Goal: Information Seeking & Learning: Learn about a topic

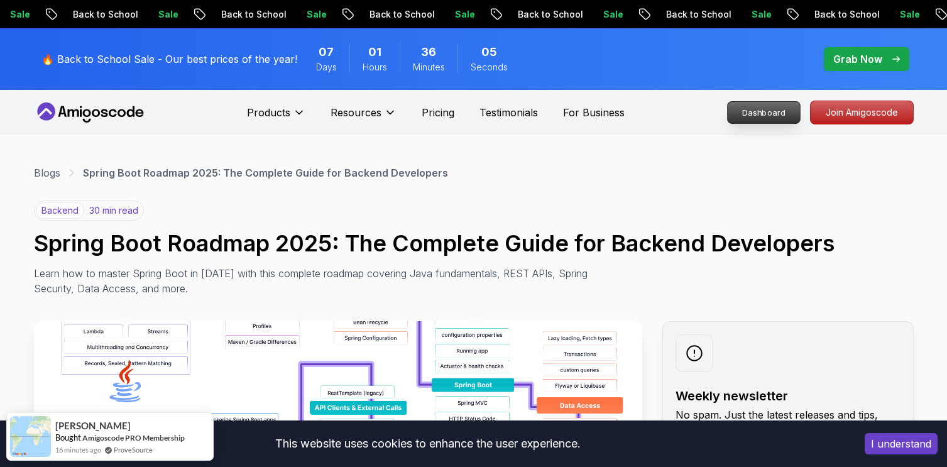
click at [744, 106] on p "Dashboard" at bounding box center [764, 112] width 72 height 21
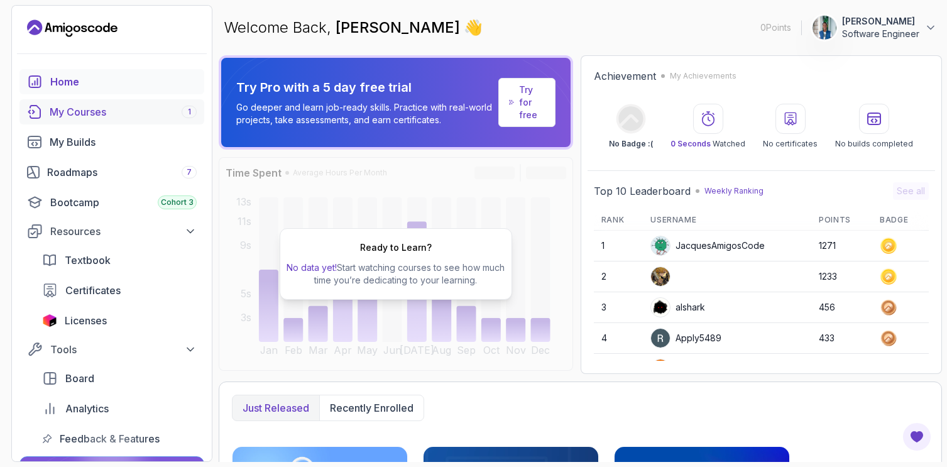
click at [110, 116] on div "My Courses 1" at bounding box center [123, 111] width 147 height 15
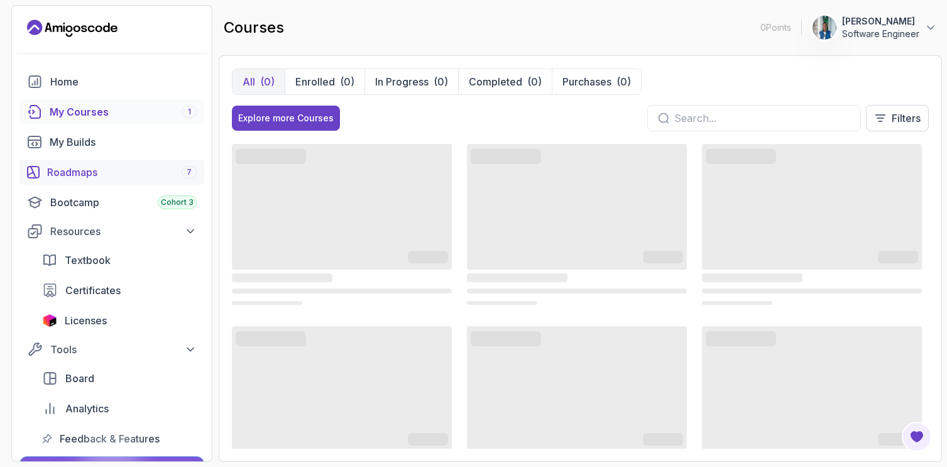
click at [83, 172] on div "Roadmaps 7" at bounding box center [122, 172] width 150 height 15
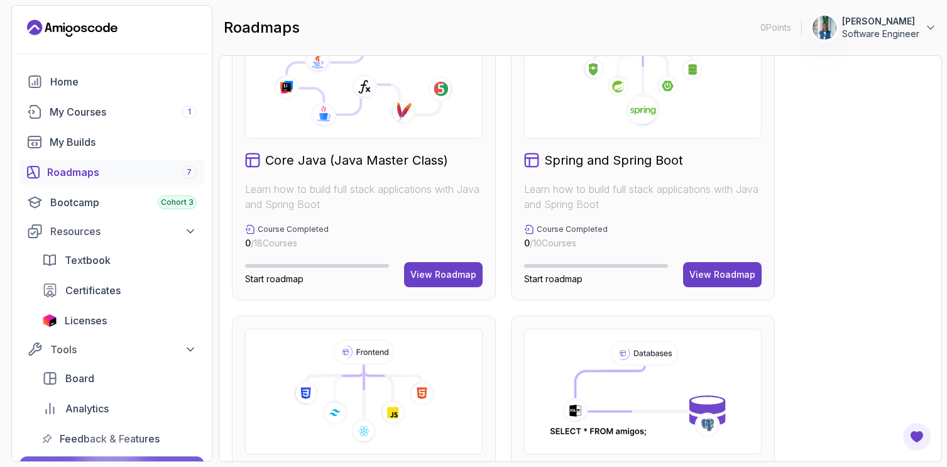
scroll to position [350, 0]
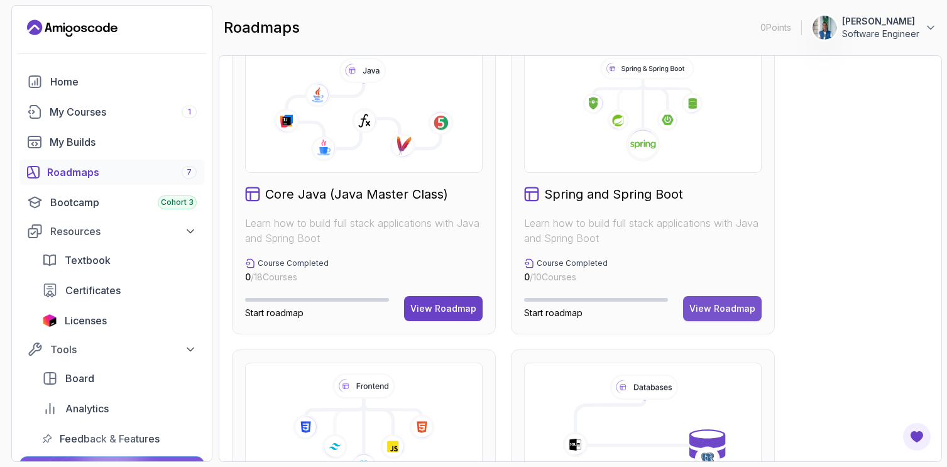
click at [728, 310] on div "View Roadmap" at bounding box center [722, 308] width 66 height 13
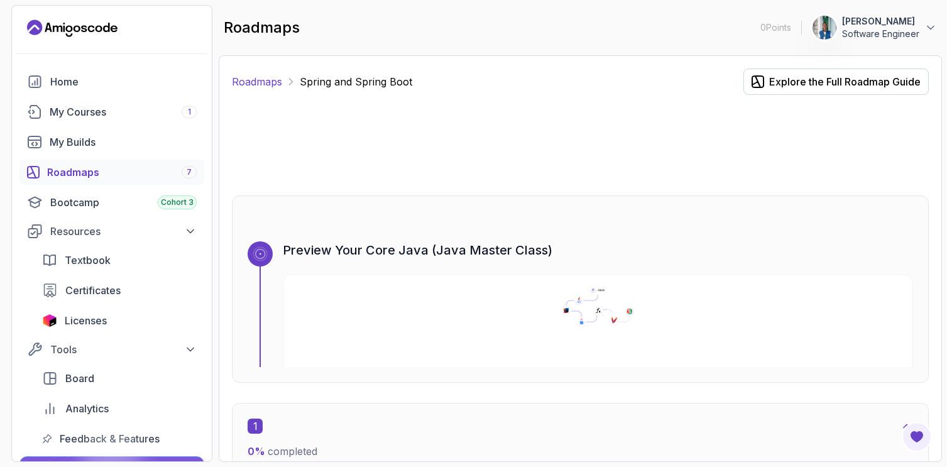
click at [244, 82] on link "Roadmaps" at bounding box center [257, 81] width 50 height 15
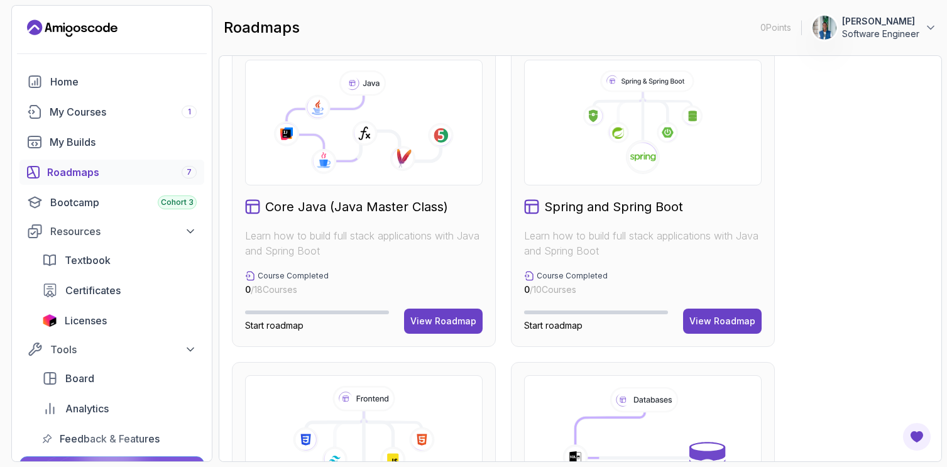
scroll to position [340, 0]
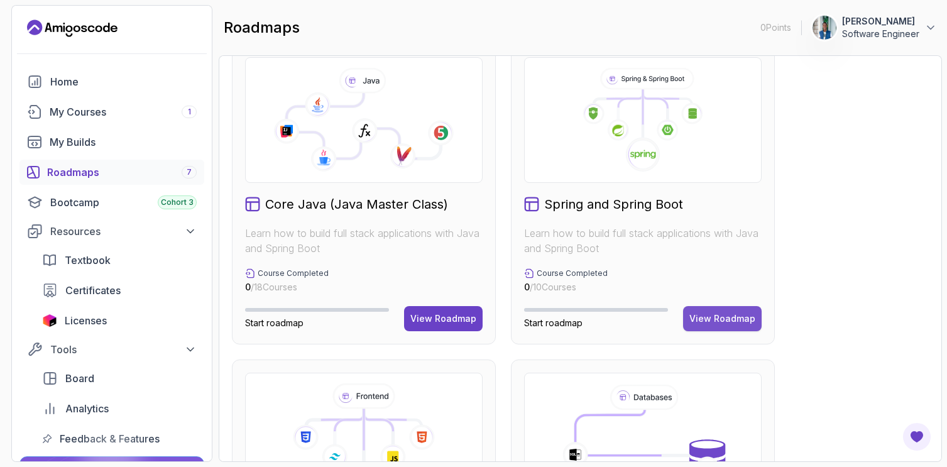
click at [710, 319] on div "View Roadmap" at bounding box center [722, 318] width 66 height 13
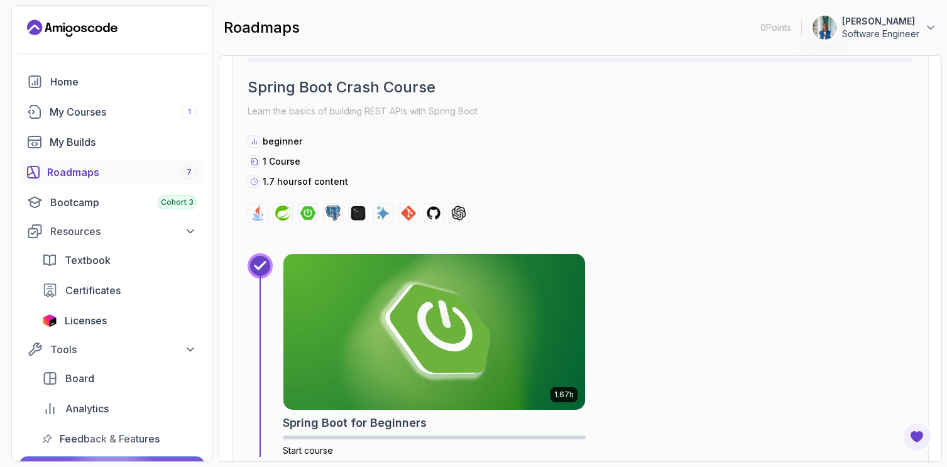
scroll to position [405, 0]
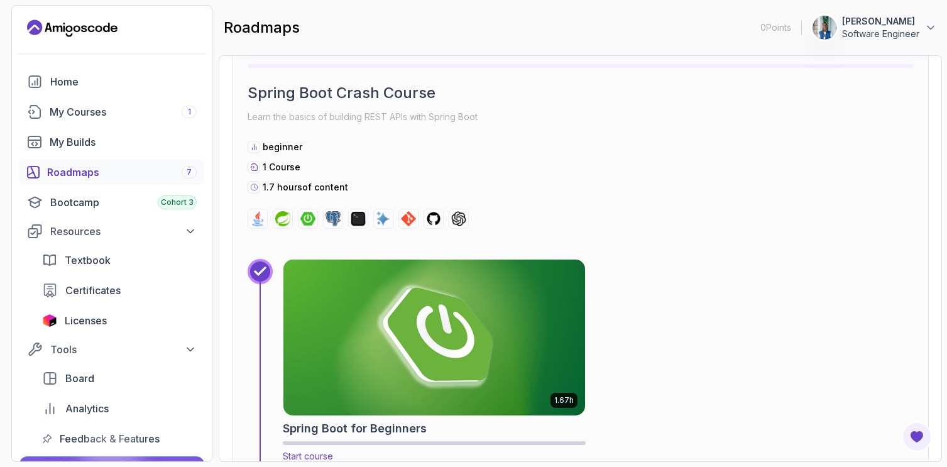
click at [363, 427] on h2 "Spring Boot for Beginners" at bounding box center [355, 429] width 144 height 18
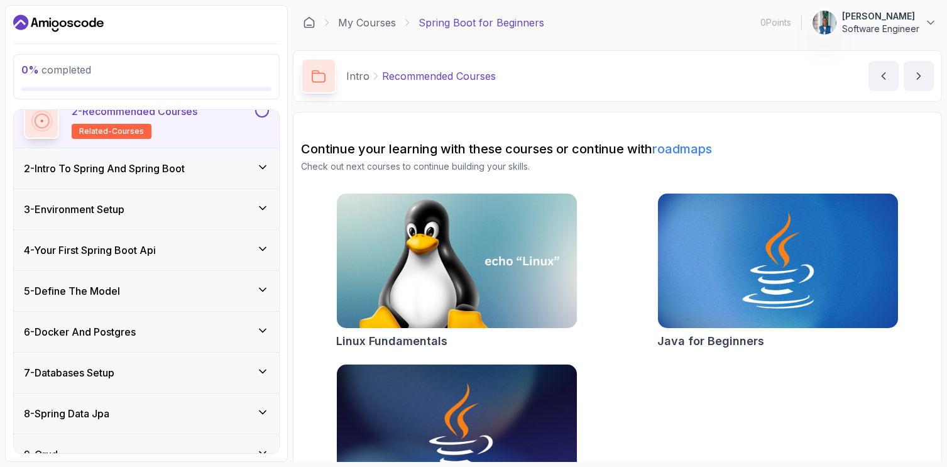
click at [206, 333] on div "6 - Docker And Postgres" at bounding box center [146, 331] width 245 height 15
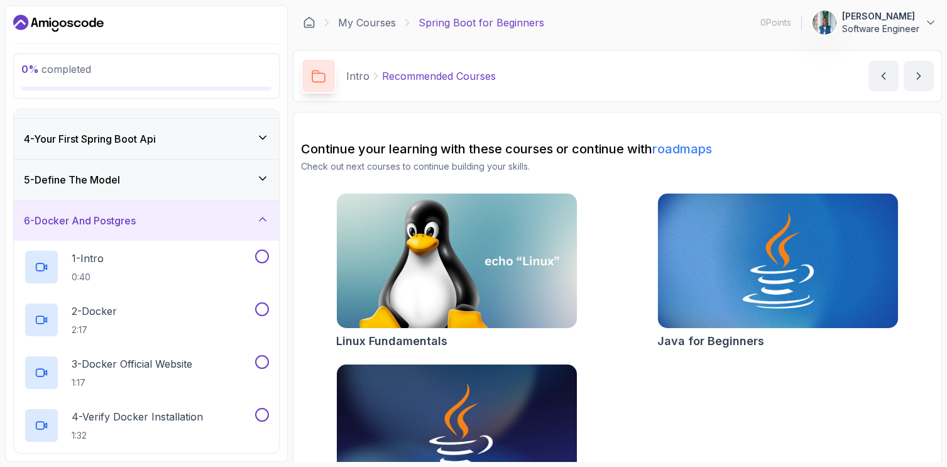
scroll to position [114, 0]
click at [142, 365] on p "3 - Docker Official Website" at bounding box center [132, 362] width 121 height 15
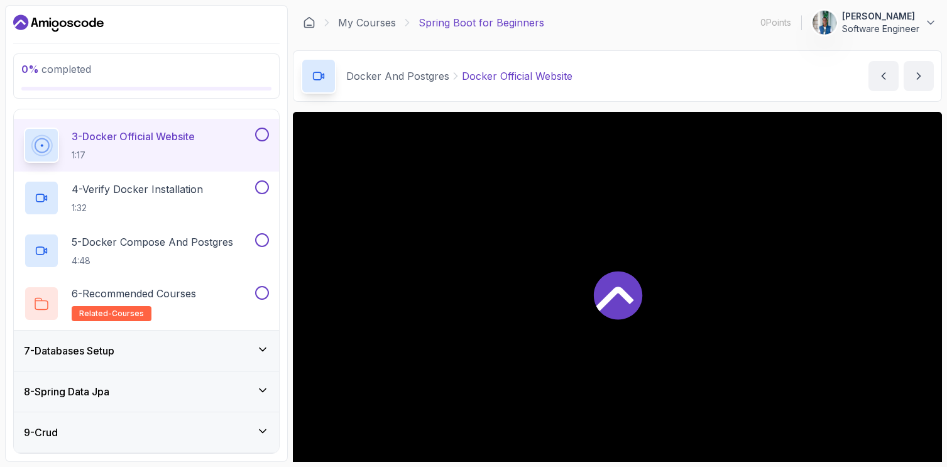
scroll to position [463, 0]
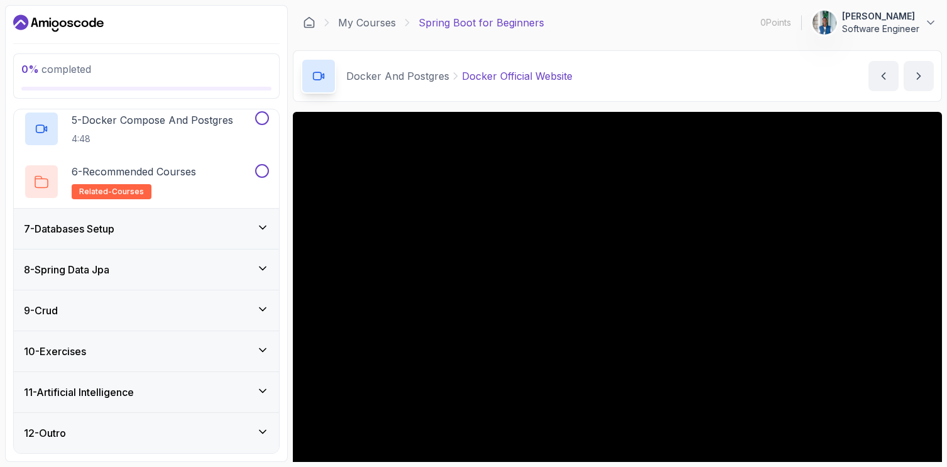
click at [133, 271] on div "8 - Spring Data Jpa" at bounding box center [146, 269] width 245 height 15
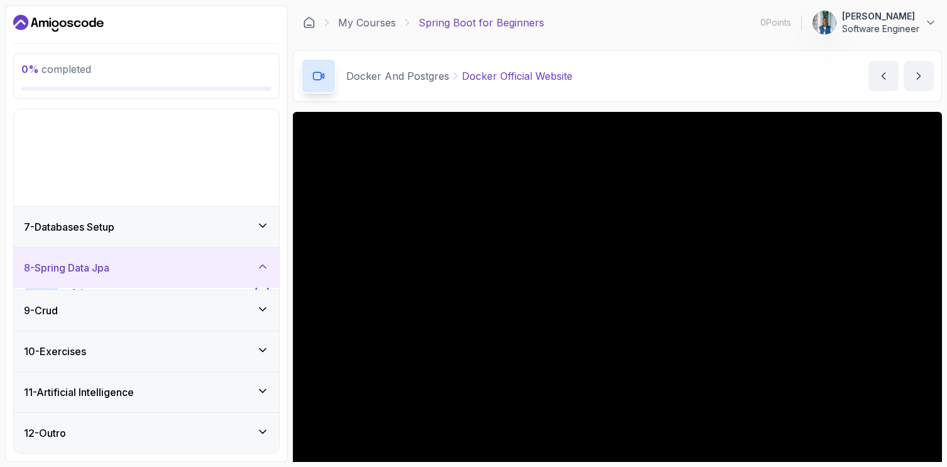
scroll to position [146, 0]
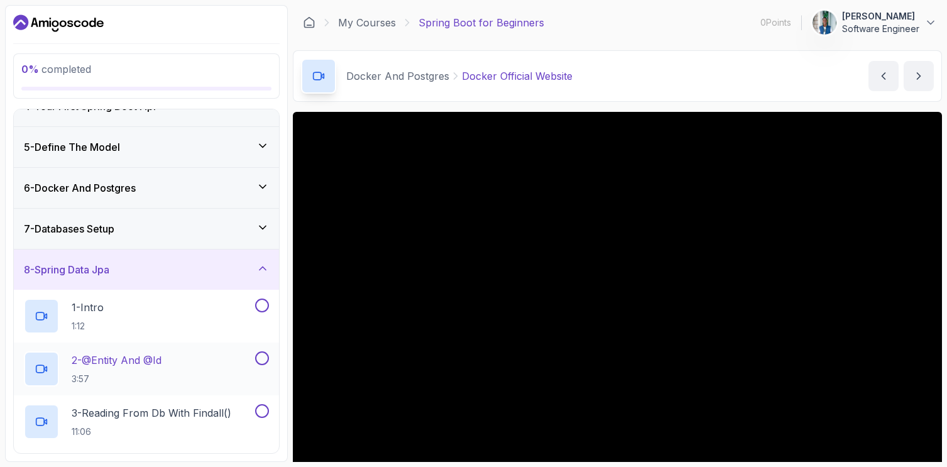
click at [119, 359] on p "2 - @Entity And @Id" at bounding box center [117, 360] width 90 height 15
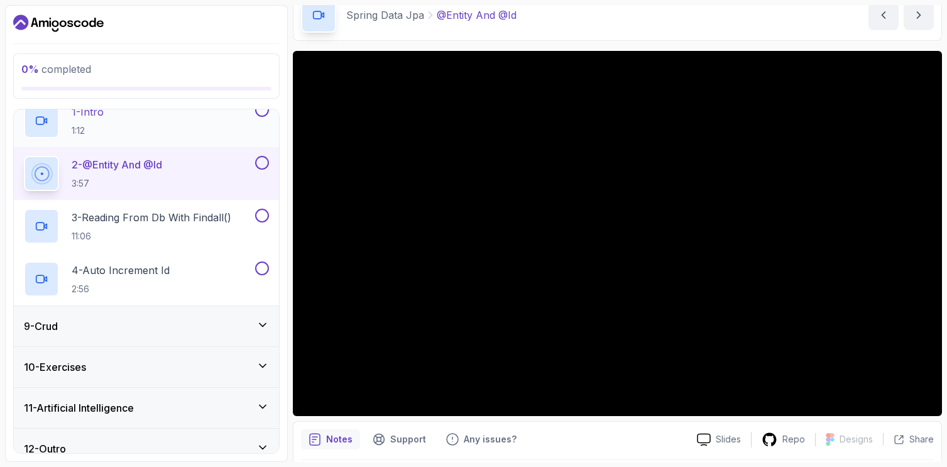
scroll to position [357, 0]
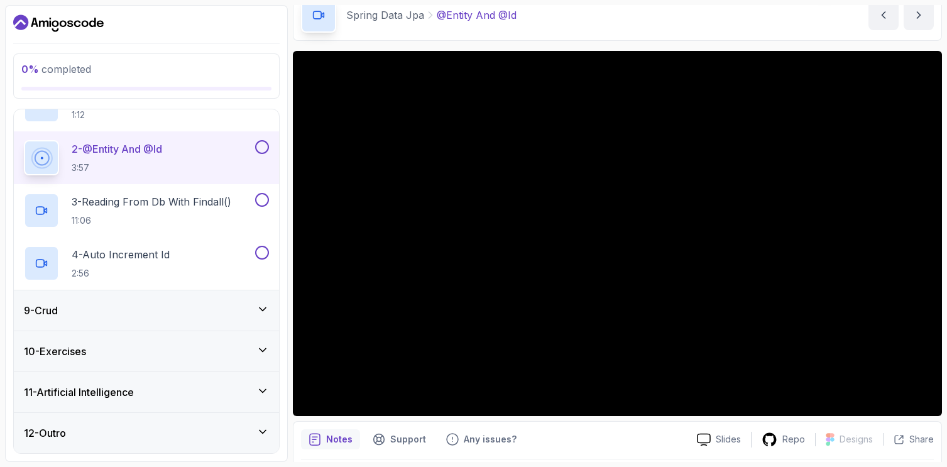
click at [151, 310] on div "9 - Crud" at bounding box center [146, 310] width 245 height 15
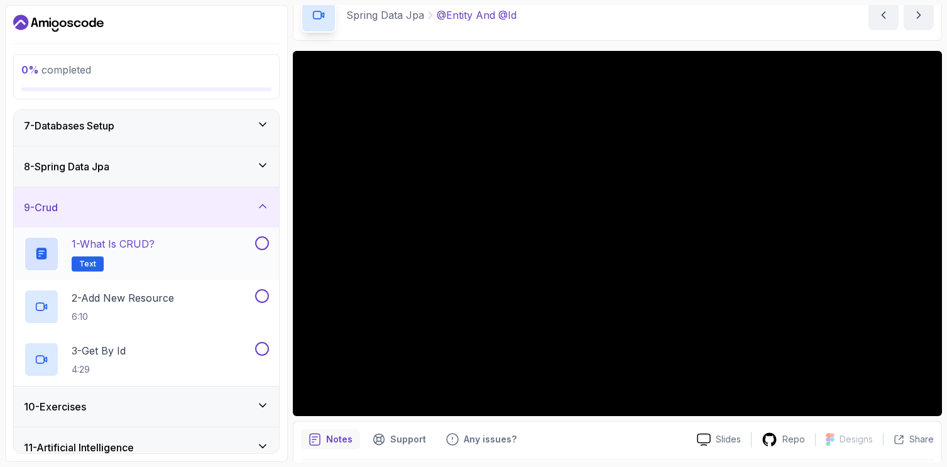
scroll to position [263, 0]
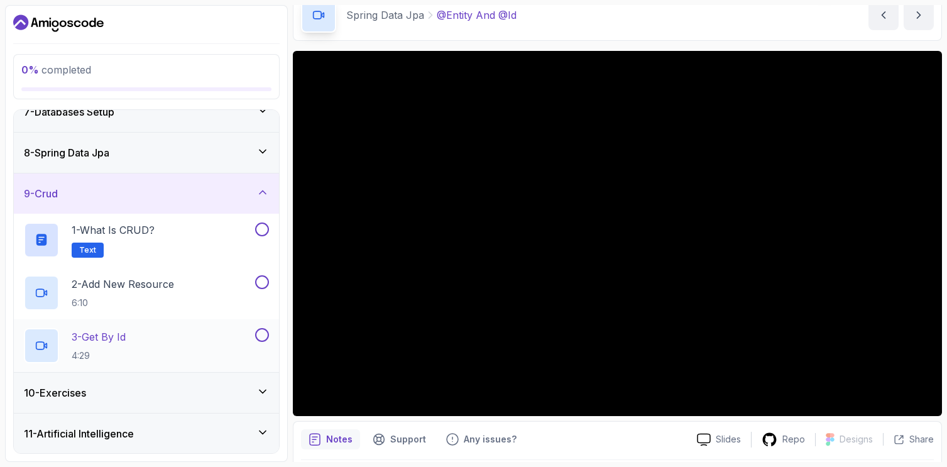
click at [126, 332] on p "3 - Get By Id" at bounding box center [99, 336] width 54 height 15
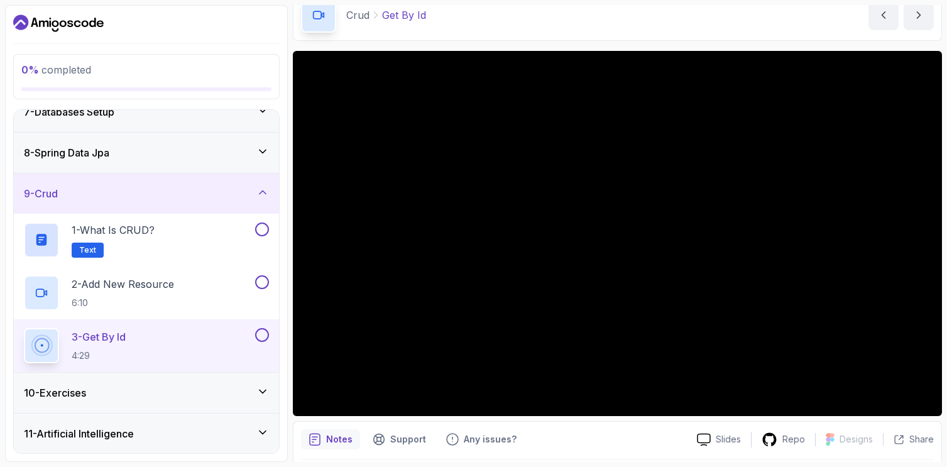
click at [148, 393] on div "10 - Exercises" at bounding box center [146, 392] width 245 height 15
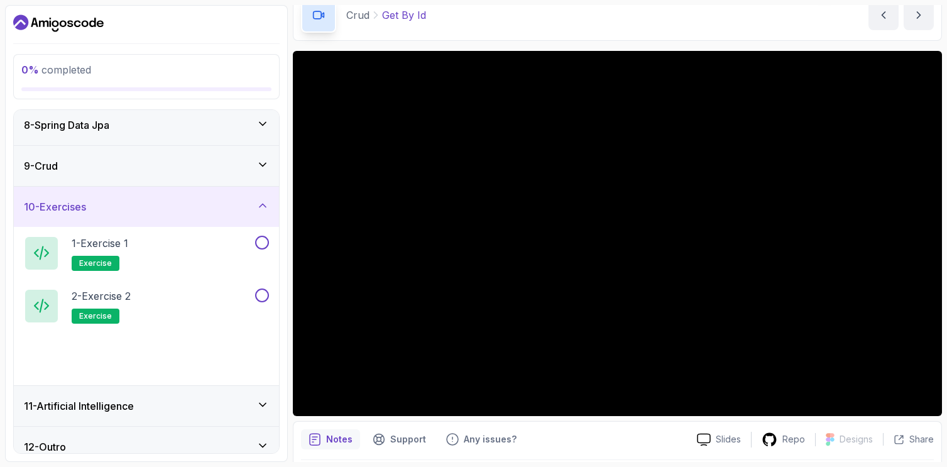
scroll to position [304, 0]
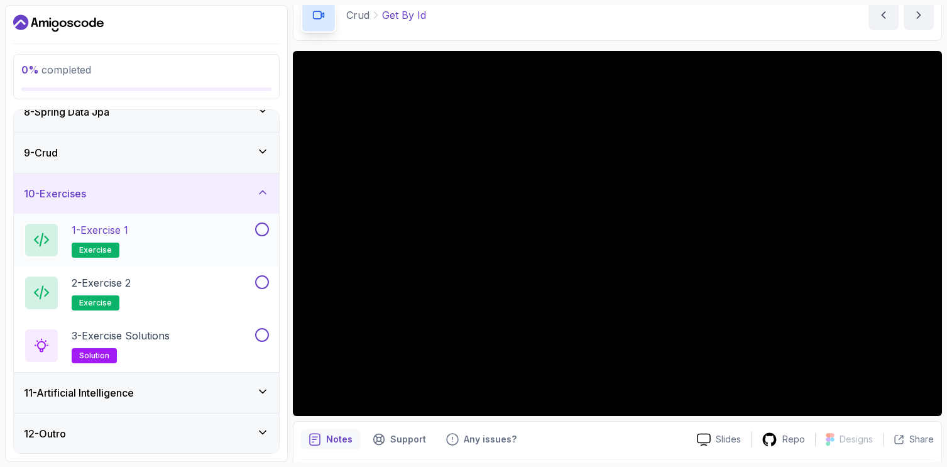
click at [128, 236] on p "1 - Exercise 1" at bounding box center [100, 229] width 57 height 15
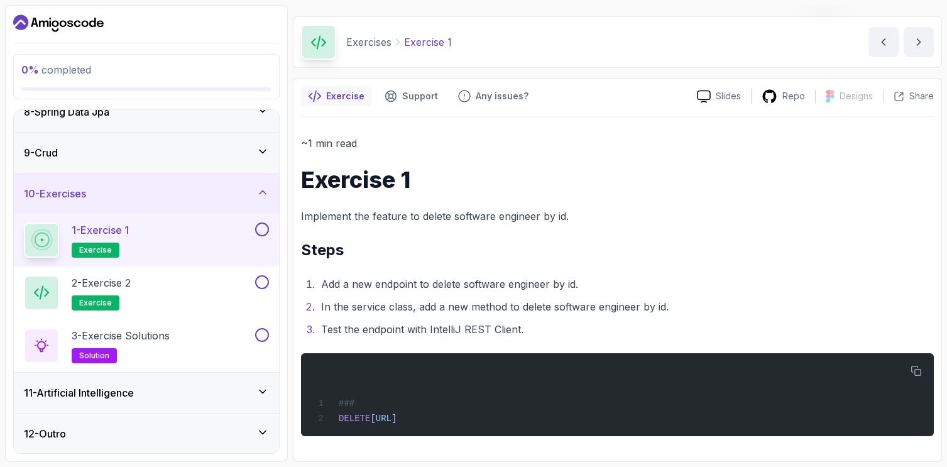
scroll to position [35, 0]
click at [173, 296] on div "2 - Exercise 2 exercise" at bounding box center [138, 292] width 229 height 35
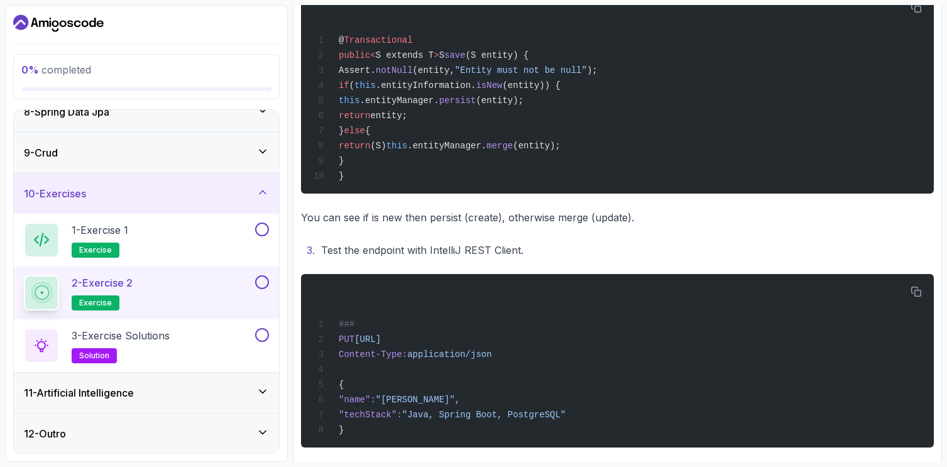
scroll to position [514, 0]
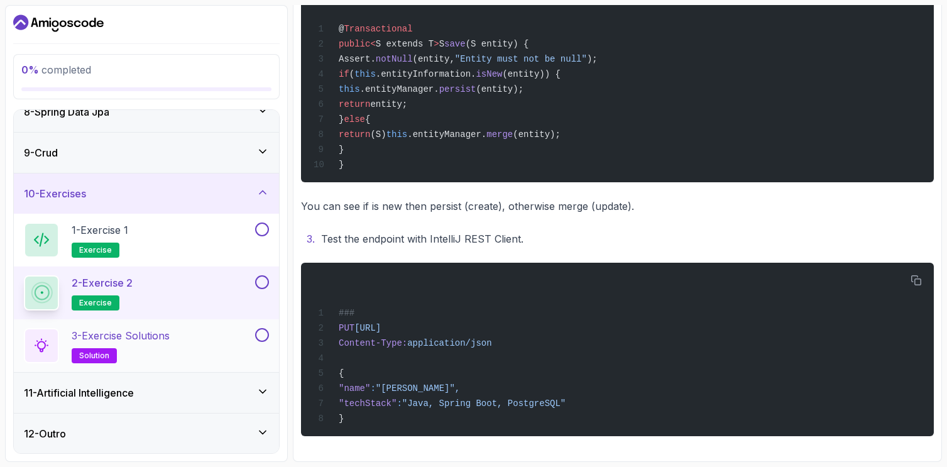
click at [148, 336] on p "3 - Exercise Solutions" at bounding box center [121, 335] width 98 height 15
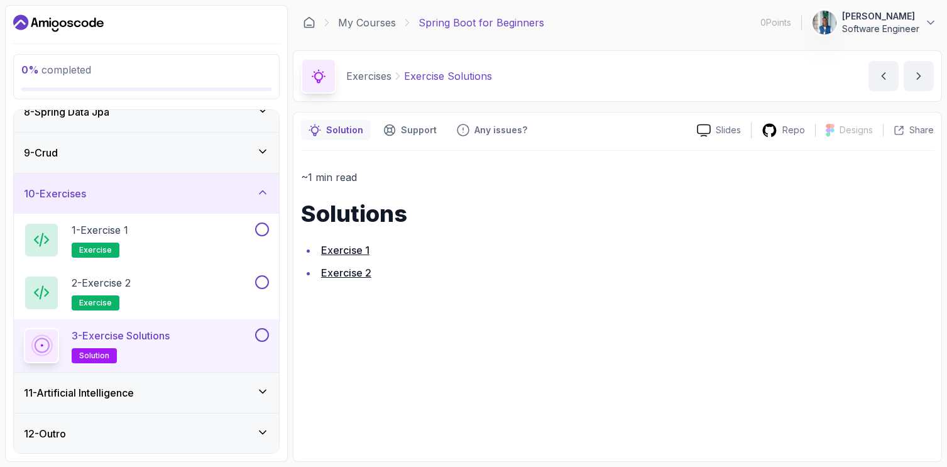
click at [156, 388] on div "11 - Artificial Intelligence" at bounding box center [146, 392] width 245 height 15
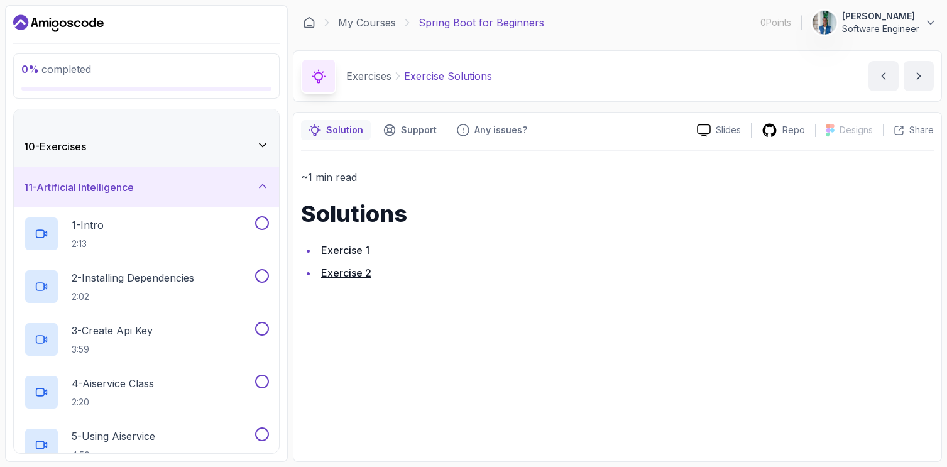
scroll to position [360, 0]
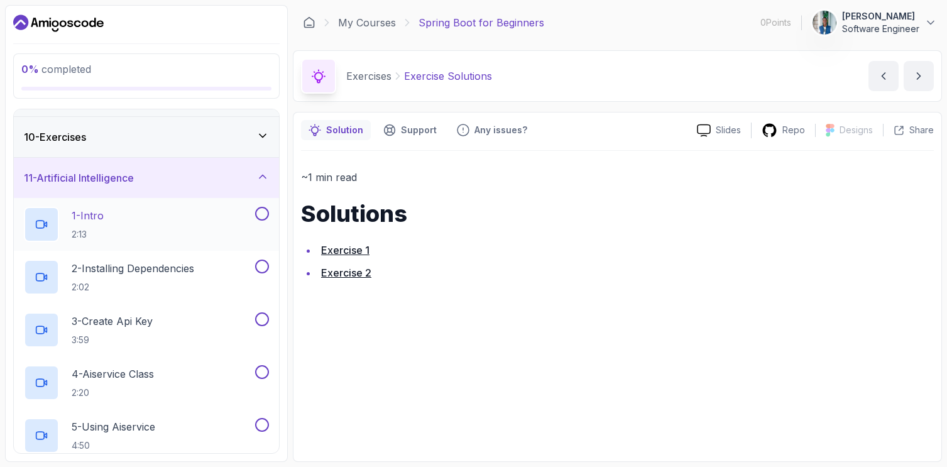
click at [128, 223] on div "1 - Intro 2:13" at bounding box center [138, 224] width 229 height 35
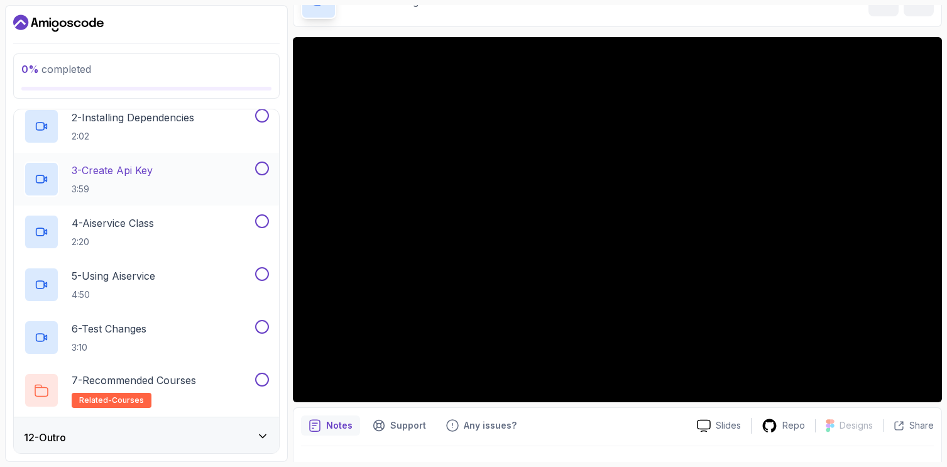
scroll to position [515, 0]
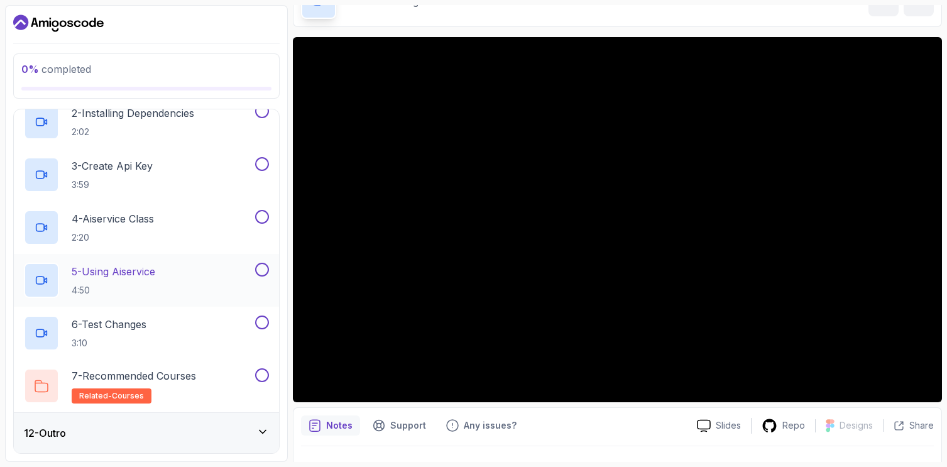
click at [141, 279] on h2 "5 - Using Aiservice 4:50" at bounding box center [114, 280] width 84 height 33
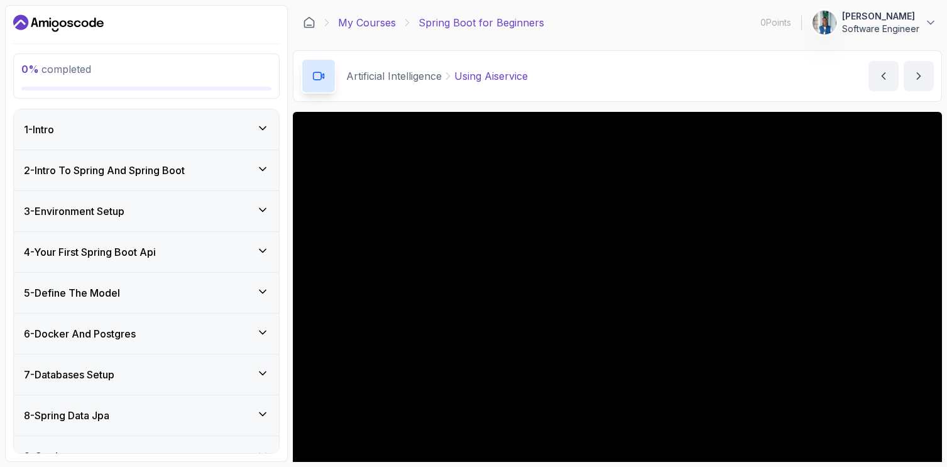
click at [364, 24] on link "My Courses" at bounding box center [367, 22] width 58 height 15
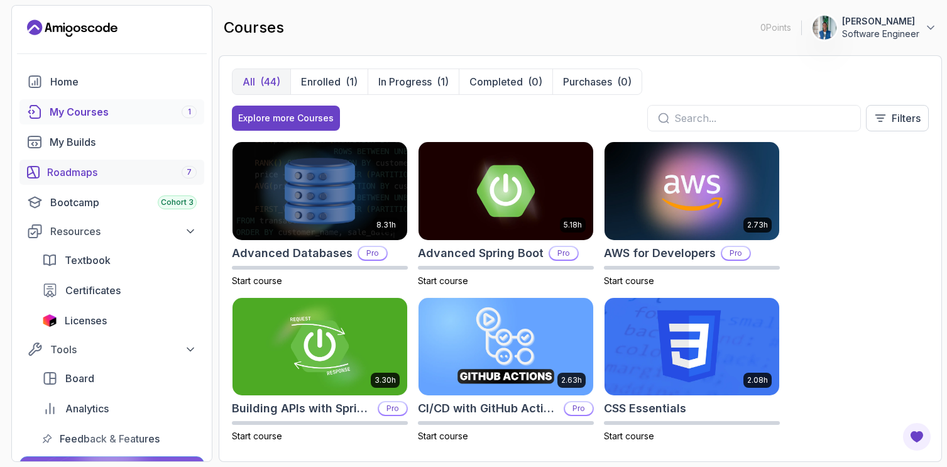
click at [88, 177] on div "Roadmaps 7" at bounding box center [122, 172] width 150 height 15
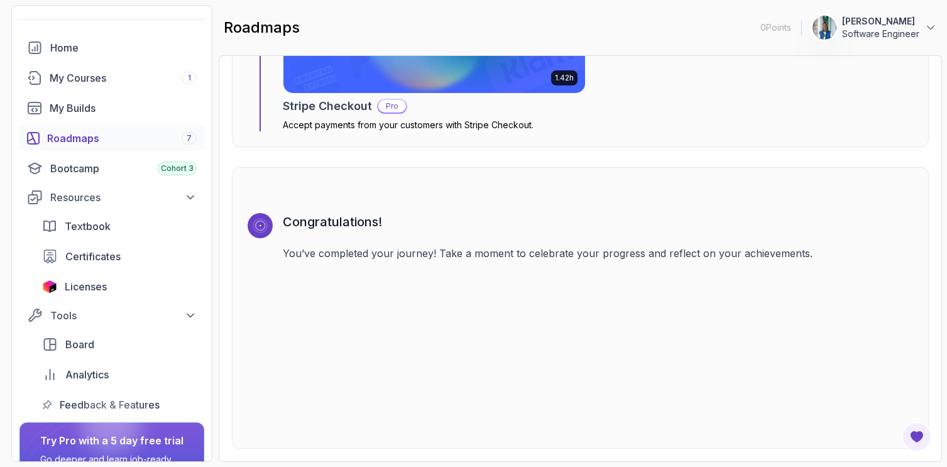
scroll to position [41, 0]
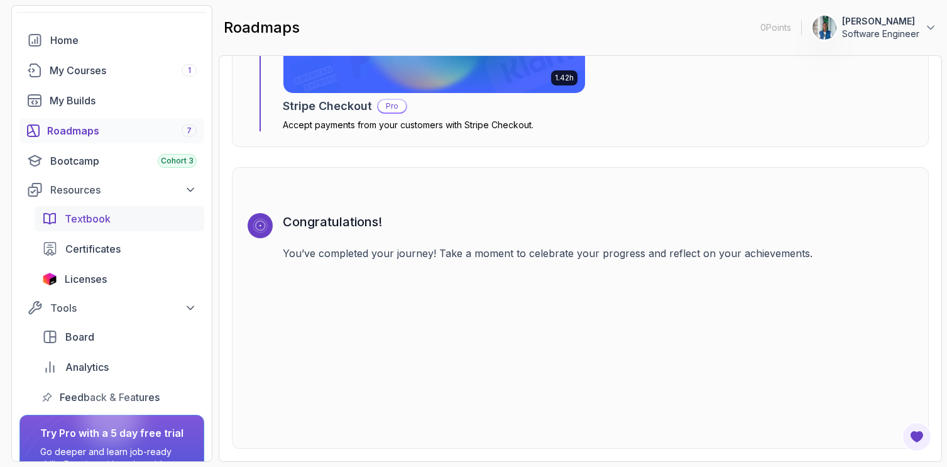
click at [91, 226] on link "Textbook" at bounding box center [120, 218] width 170 height 25
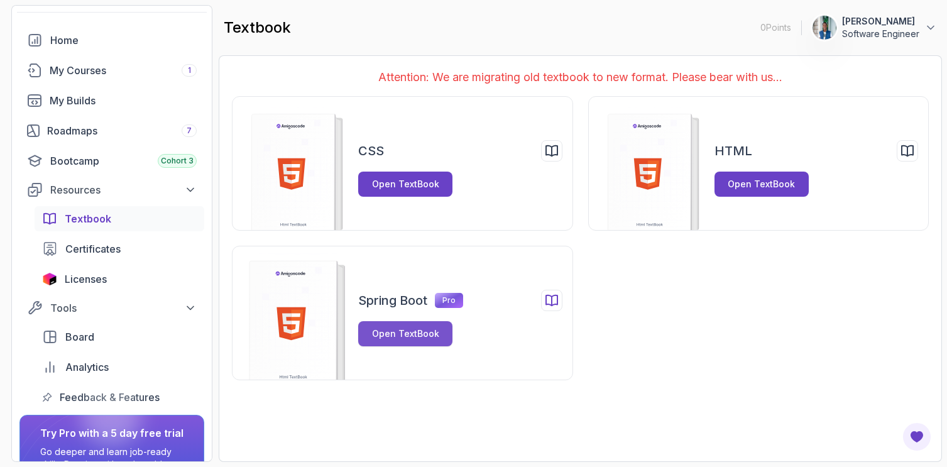
click at [424, 332] on div "Open TextBook" at bounding box center [405, 333] width 67 height 13
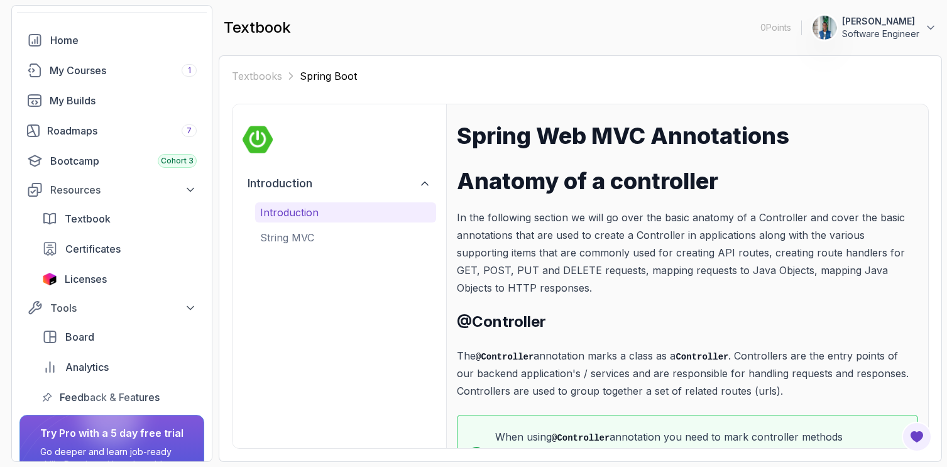
scroll to position [67, 0]
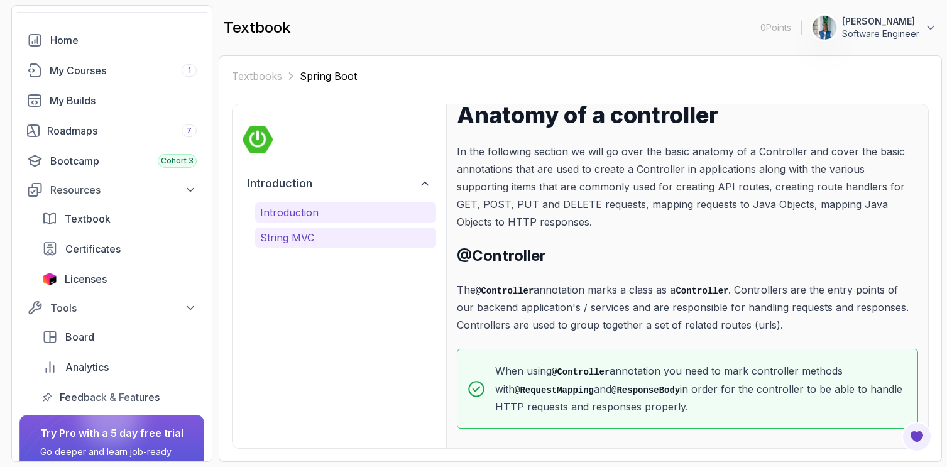
click at [339, 244] on p "String MVC" at bounding box center [345, 237] width 171 height 15
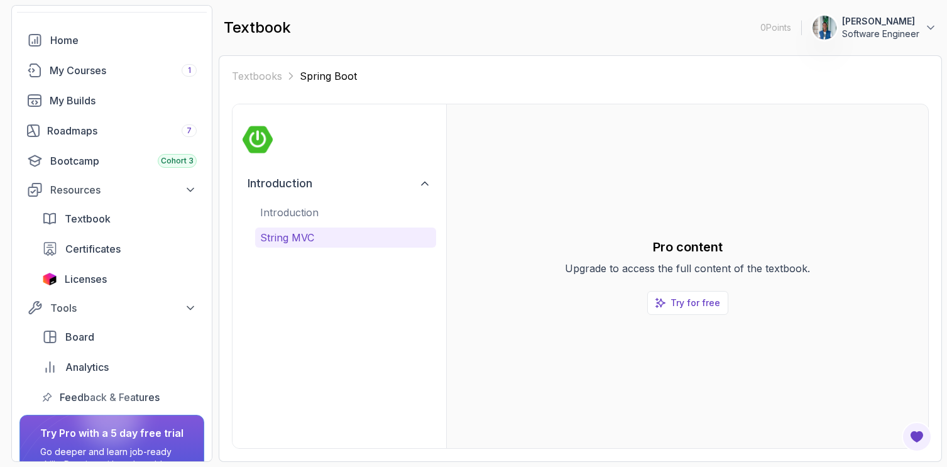
scroll to position [0, 0]
click at [673, 305] on p "Try for free" at bounding box center [696, 303] width 50 height 13
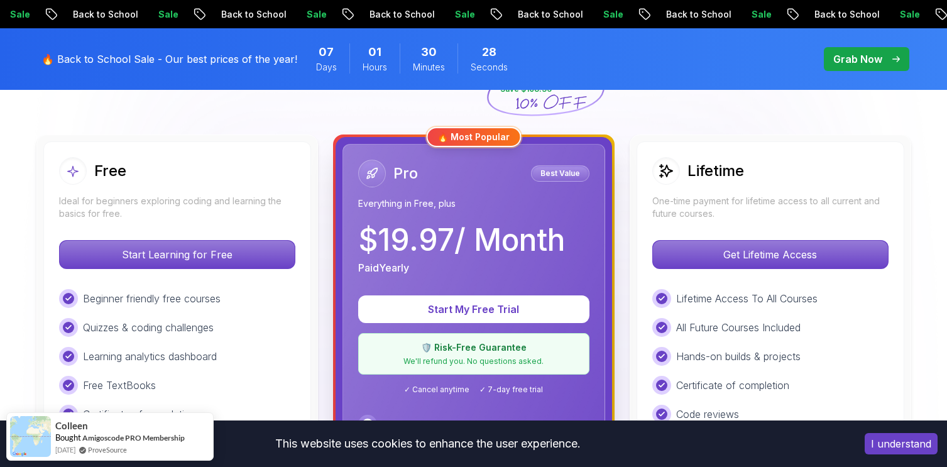
scroll to position [326, 0]
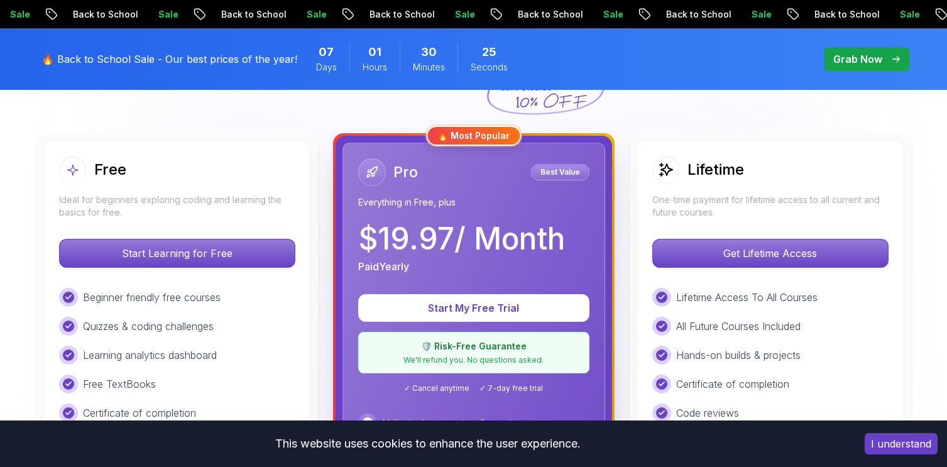
click at [713, 199] on p "One-time payment for lifetime access to all current and future courses." at bounding box center [770, 206] width 236 height 25
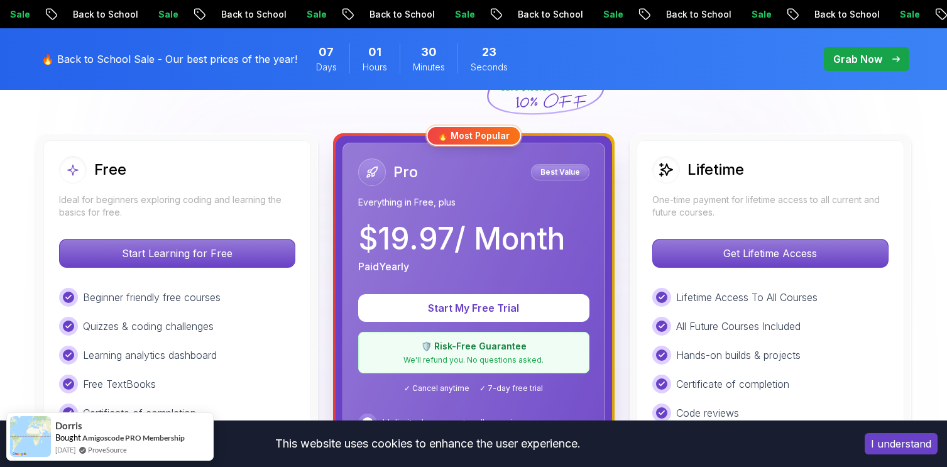
click at [717, 184] on div "Lifetime One-time payment for lifetime access to all current and future courses." at bounding box center [770, 187] width 236 height 63
click at [175, 197] on p "Ideal for beginners exploring coding and learning the basics for free." at bounding box center [177, 206] width 236 height 25
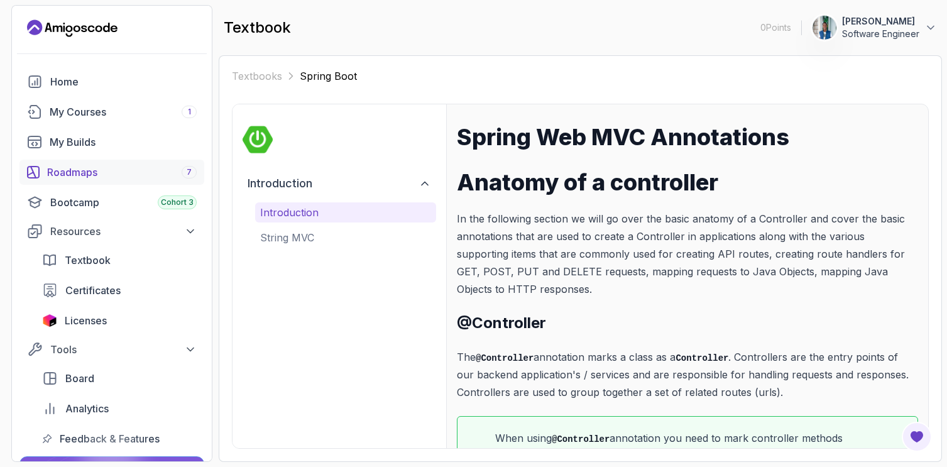
click at [84, 172] on div "Roadmaps 7" at bounding box center [122, 172] width 150 height 15
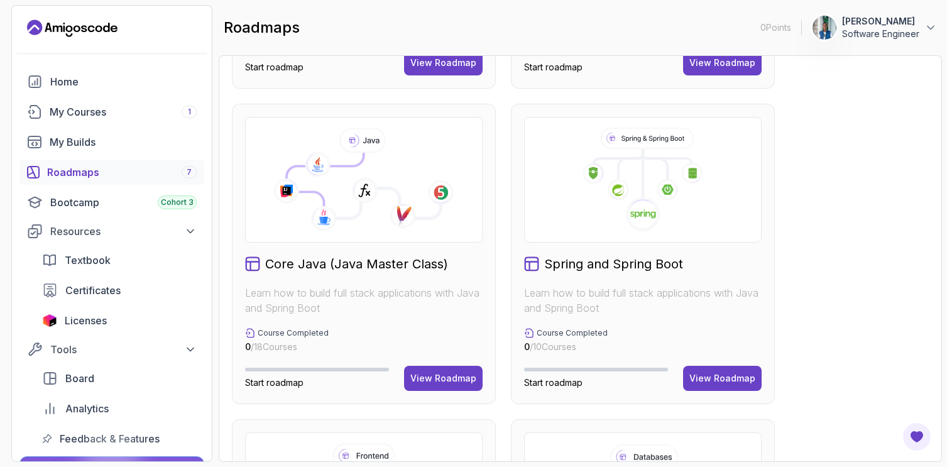
scroll to position [283, 0]
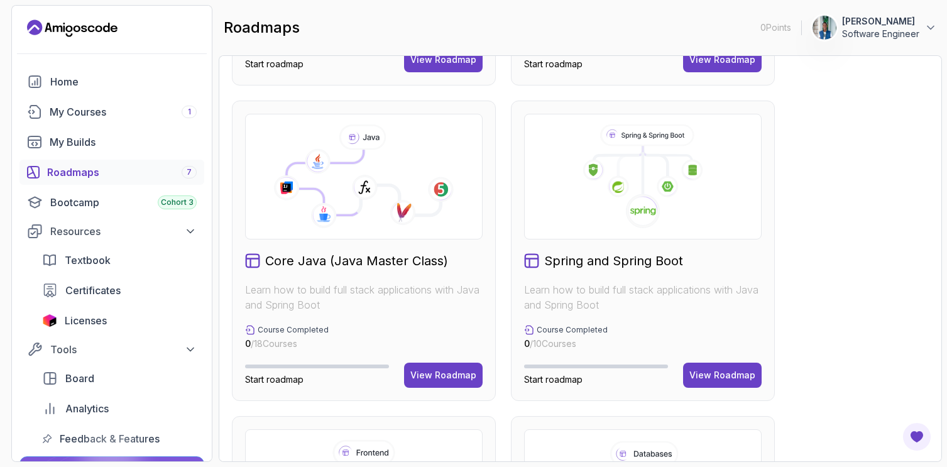
click at [621, 263] on h2 "Spring and Spring Boot" at bounding box center [613, 261] width 139 height 18
click at [721, 378] on div "View Roadmap" at bounding box center [722, 375] width 66 height 13
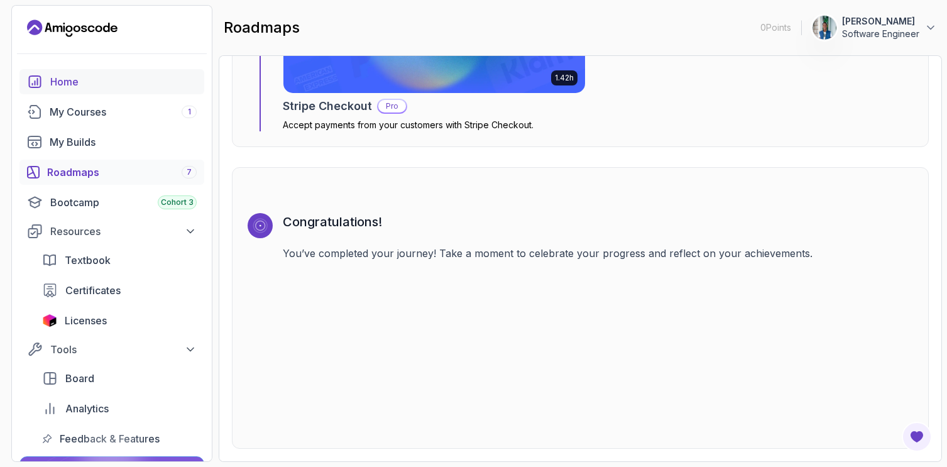
click at [50, 74] on div "Home" at bounding box center [123, 81] width 146 height 15
